Goal: Task Accomplishment & Management: Manage account settings

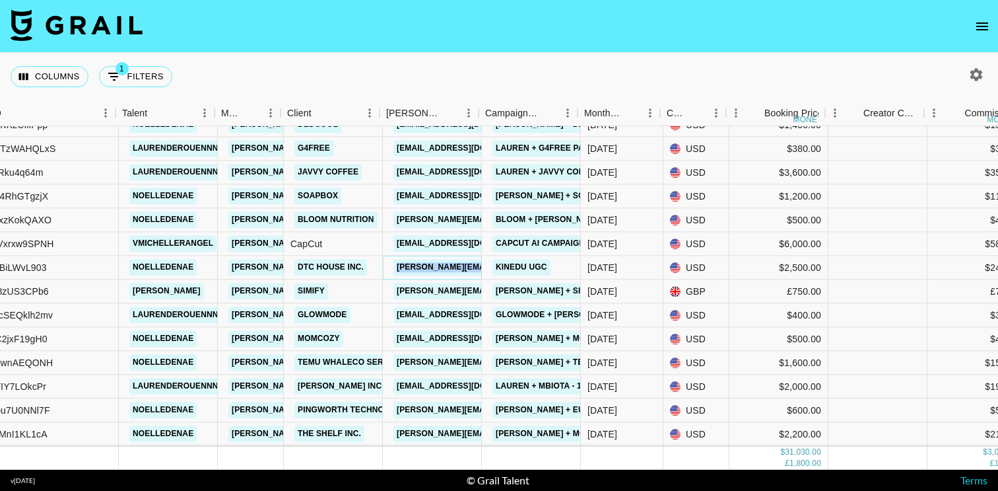
scroll to position [316, 158]
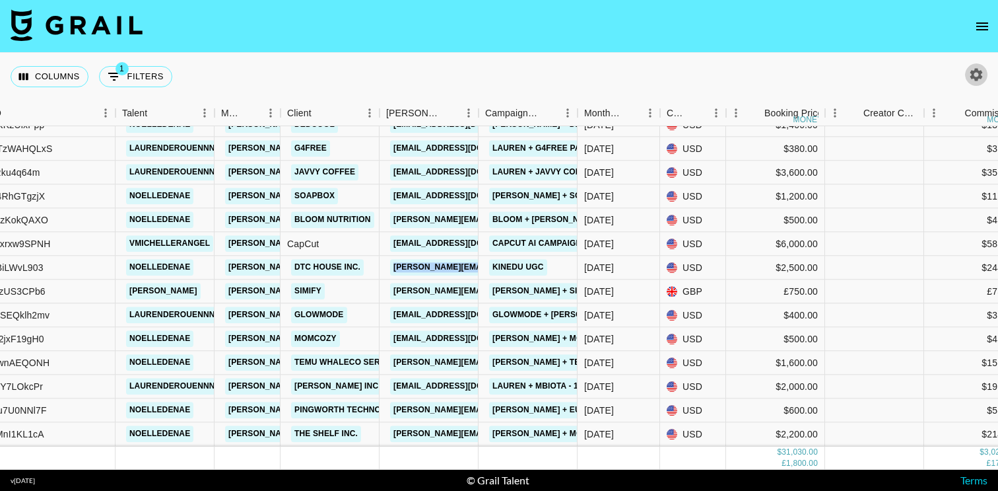
click at [973, 77] on icon "button" at bounding box center [977, 74] width 13 height 13
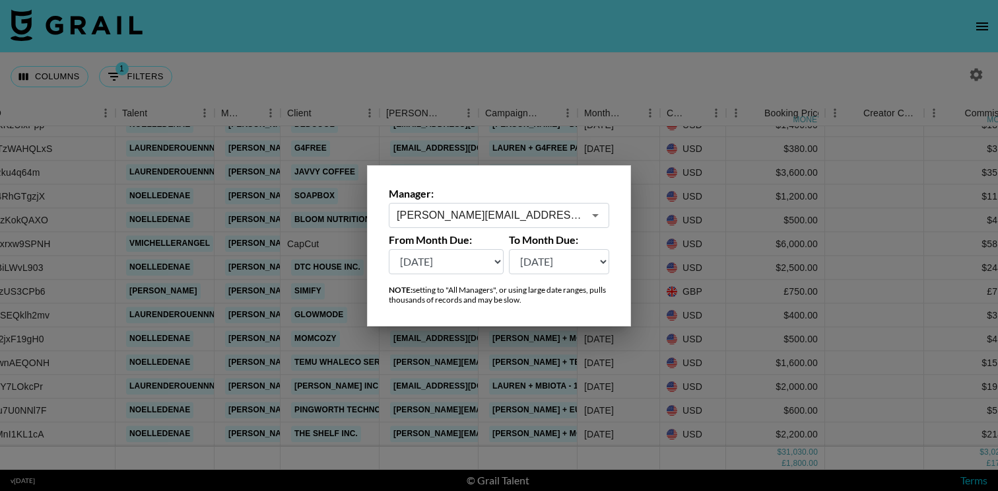
click at [464, 261] on select "[DATE] [DATE] '[DATE] May '[DATE] Mar '[DATE] Jan '[DATE] Nov '[DATE] Sep '[DAT…" at bounding box center [446, 261] width 115 height 25
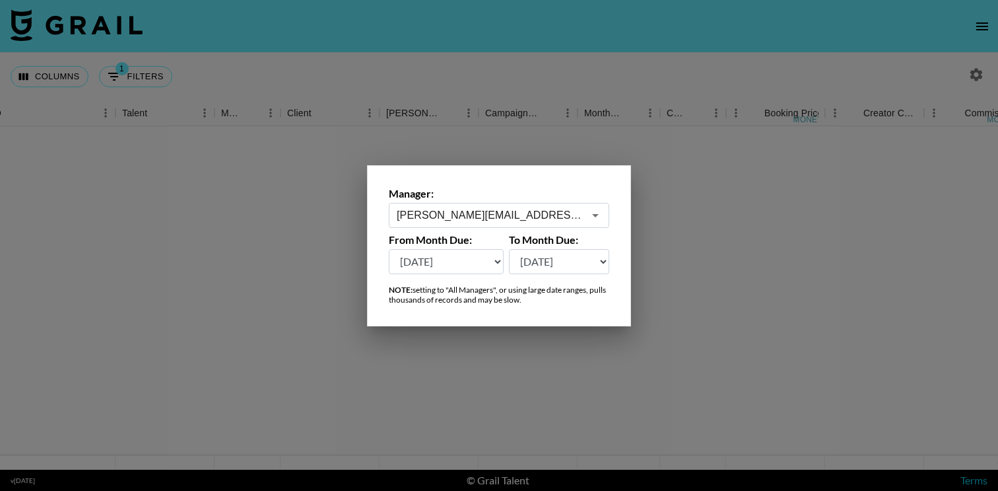
click at [570, 261] on select "[DATE] [DATE] '[DATE] May '[DATE] Mar '[DATE] Jan '[DATE] Nov '[DATE] Sep '[DAT…" at bounding box center [559, 261] width 101 height 25
click at [446, 267] on select "[DATE] [DATE] '[DATE] May '[DATE] Mar '[DATE] Jan '[DATE] Nov '[DATE] Sep '[DAT…" at bounding box center [446, 261] width 115 height 25
select select "[DATE]"
click at [561, 267] on select "[DATE] [DATE] '[DATE] May '[DATE] Mar '[DATE] Jan '[DATE] Nov '[DATE] Sep '[DAT…" at bounding box center [559, 261] width 101 height 25
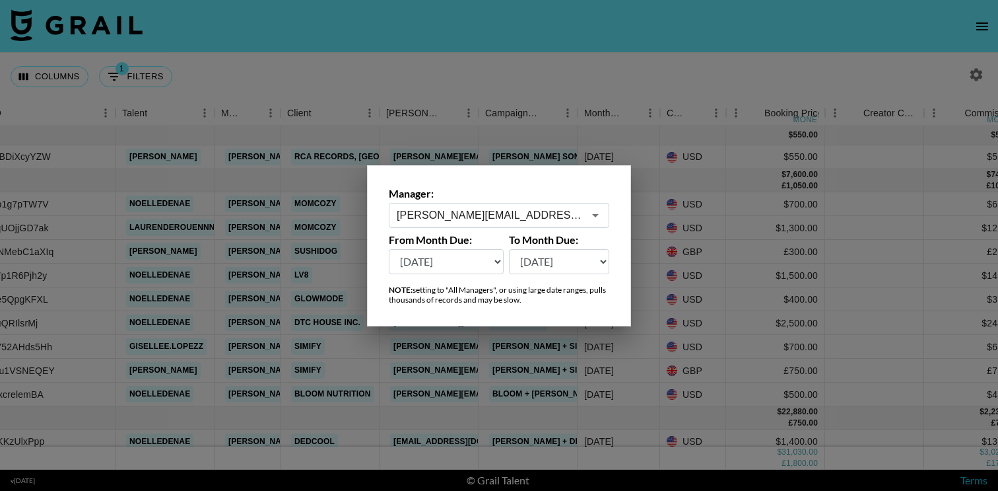
select select "[DATE]"
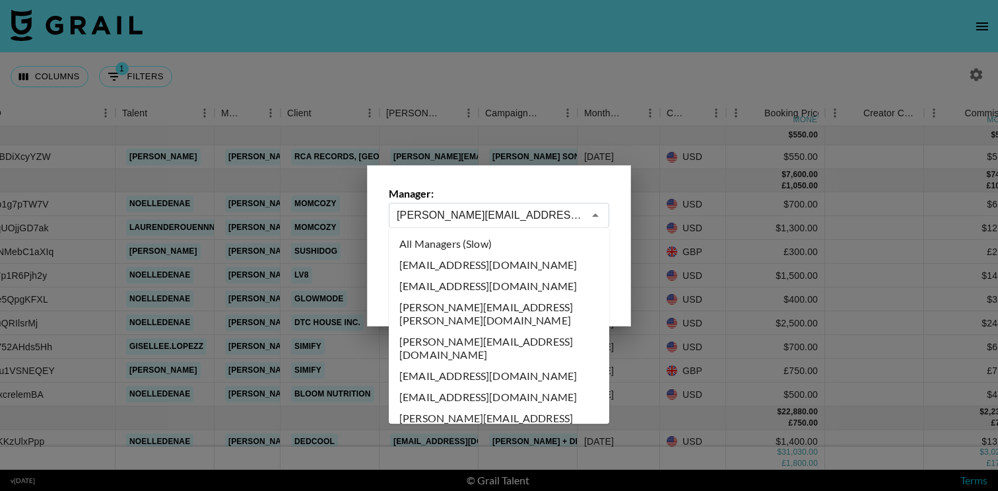
click at [528, 214] on input "[PERSON_NAME][EMAIL_ADDRESS][DOMAIN_NAME]" at bounding box center [490, 214] width 187 height 15
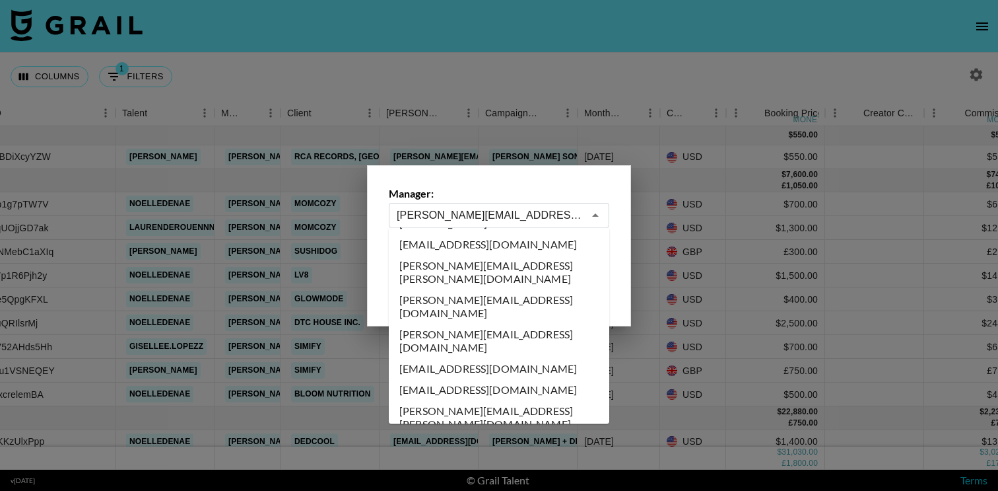
scroll to position [4546, 0]
type input "[EMAIL_ADDRESS][DOMAIN_NAME]"
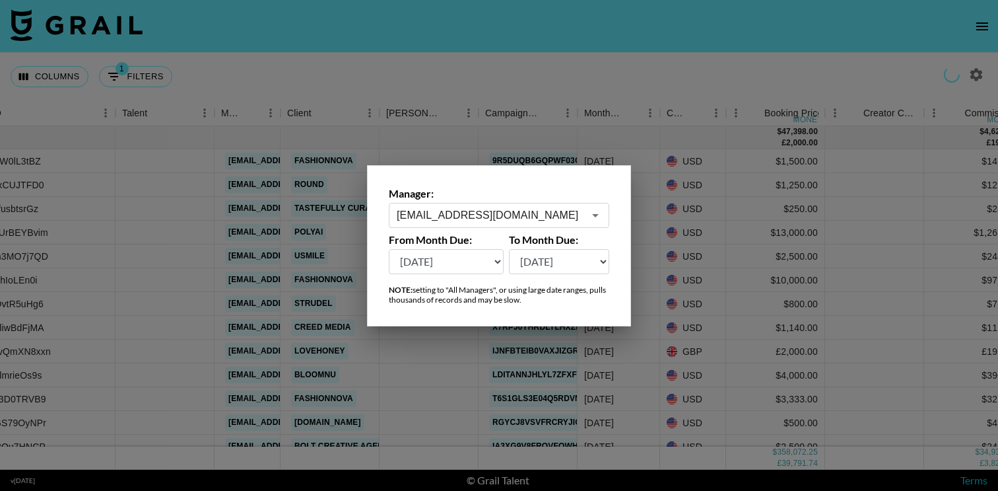
click at [481, 79] on div at bounding box center [499, 245] width 998 height 491
